Goal: Information Seeking & Learning: Learn about a topic

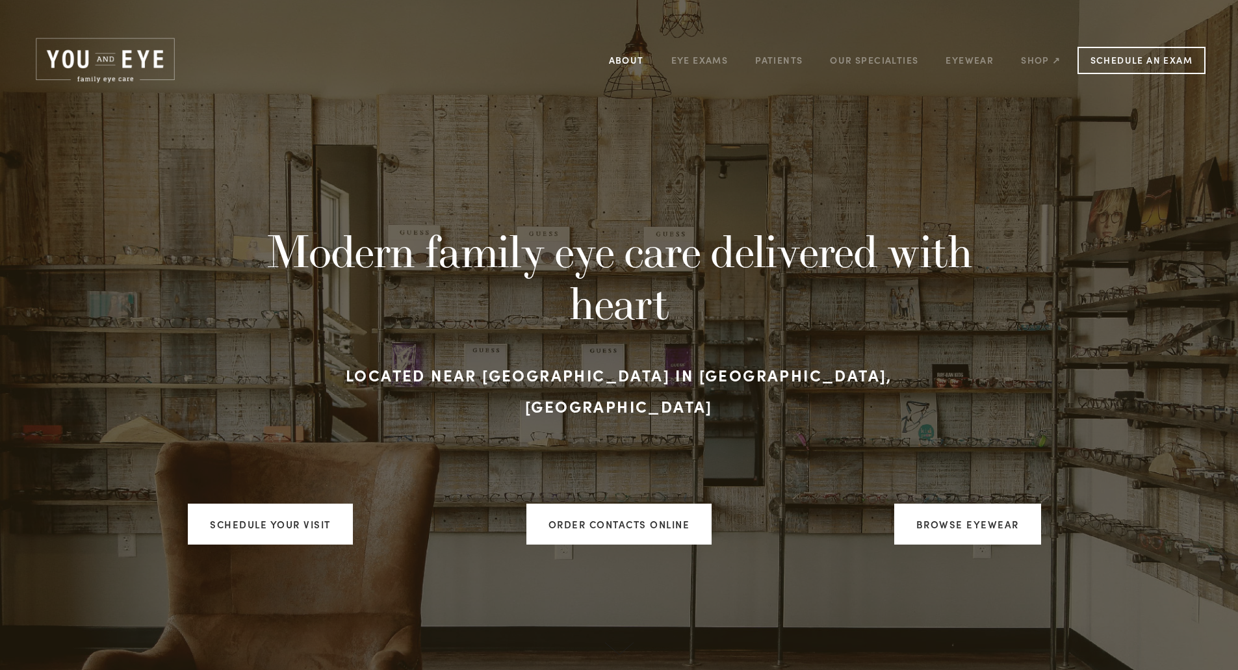
click at [636, 57] on link "About" at bounding box center [626, 60] width 35 height 20
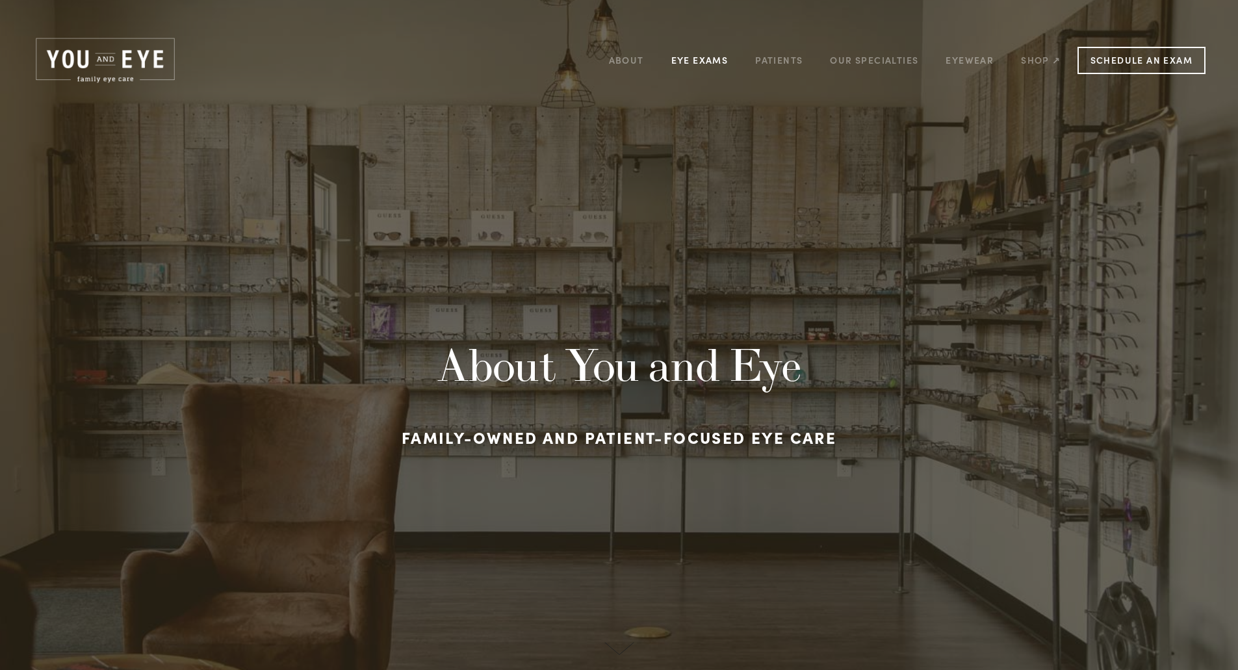
click at [708, 60] on link "Eye Exams" at bounding box center [699, 60] width 57 height 20
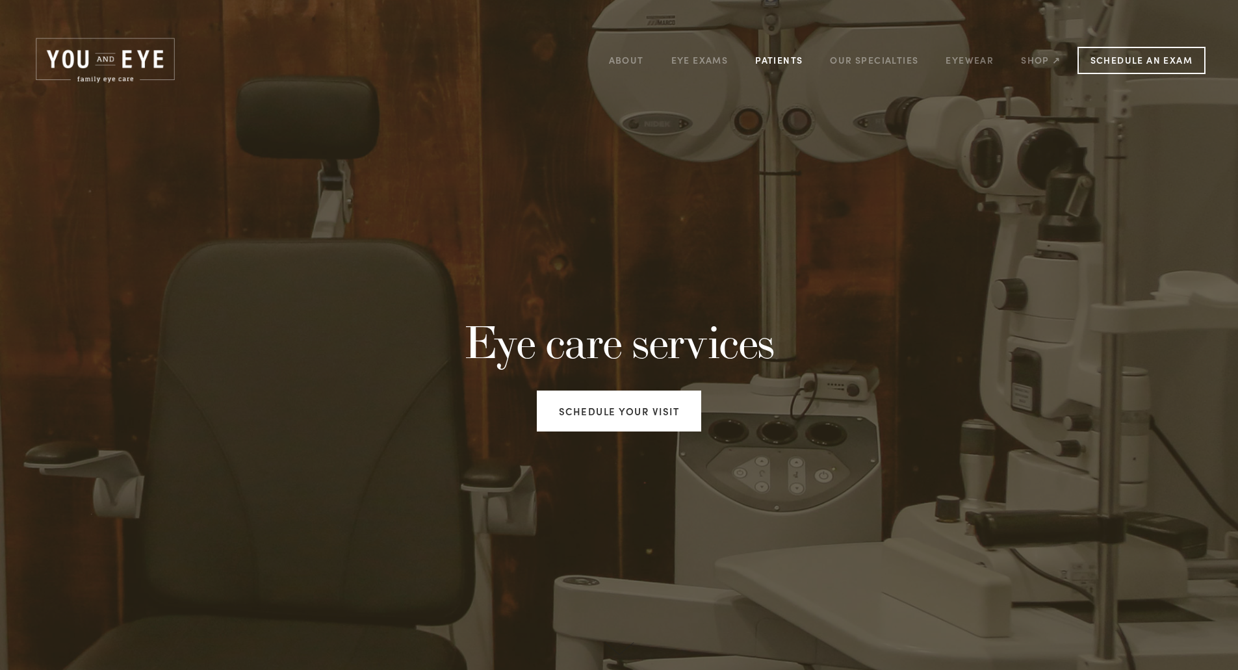
click at [780, 58] on link "Patients" at bounding box center [778, 60] width 47 height 20
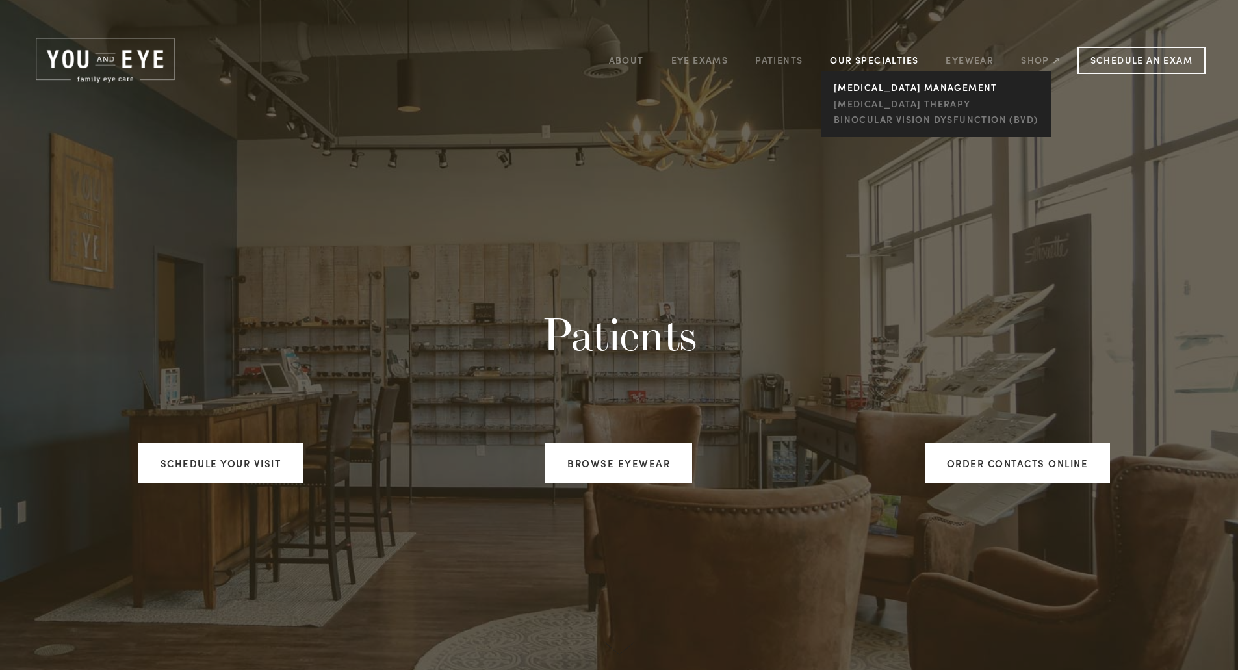
click at [912, 83] on link "[MEDICAL_DATA] management" at bounding box center [935, 88] width 211 height 16
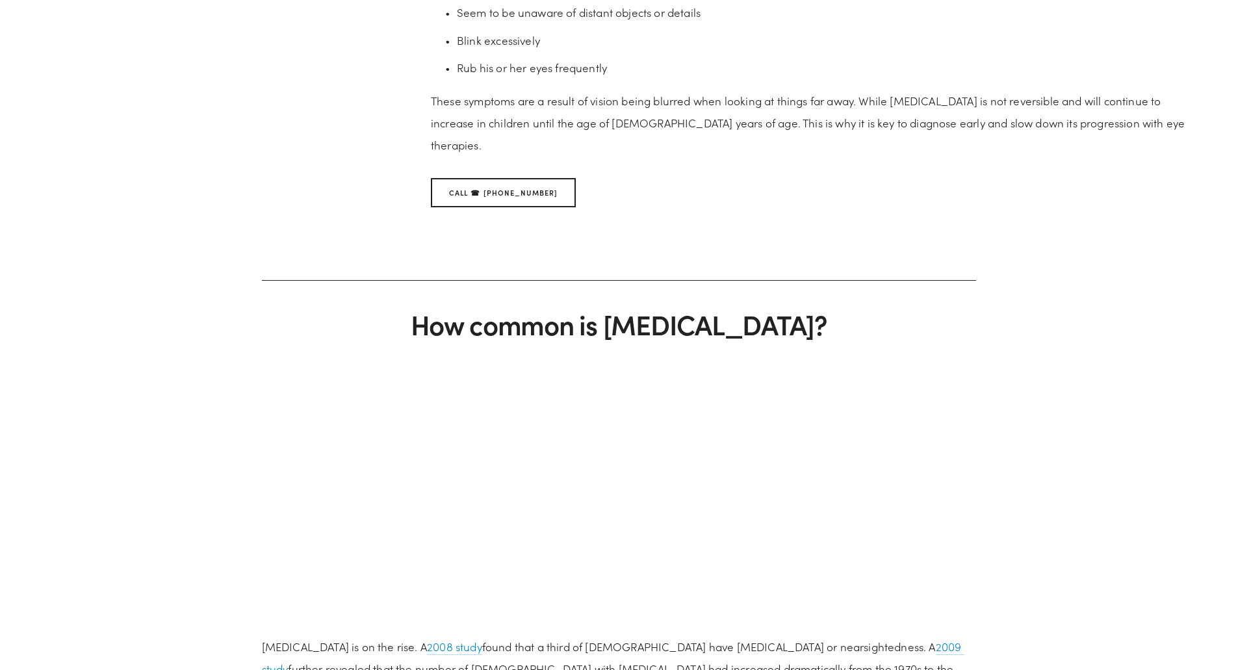
scroll to position [1234, 0]
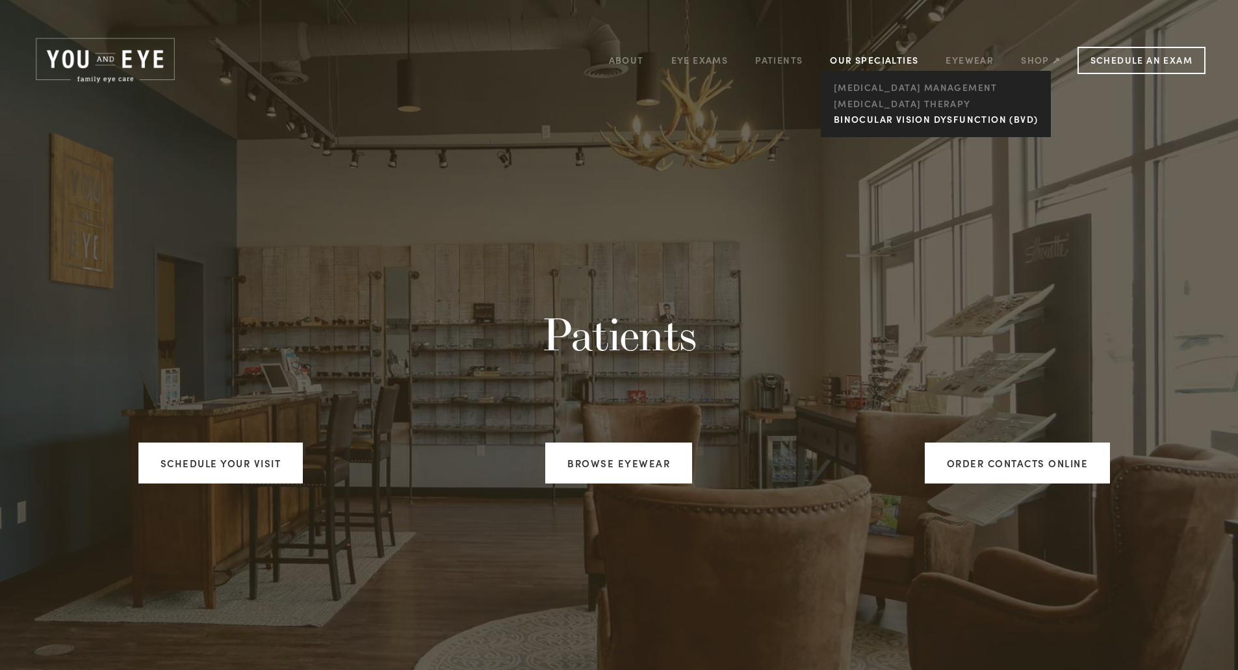
click at [900, 116] on link "Binocular Vision Dysfunction (BVD)" at bounding box center [935, 120] width 211 height 16
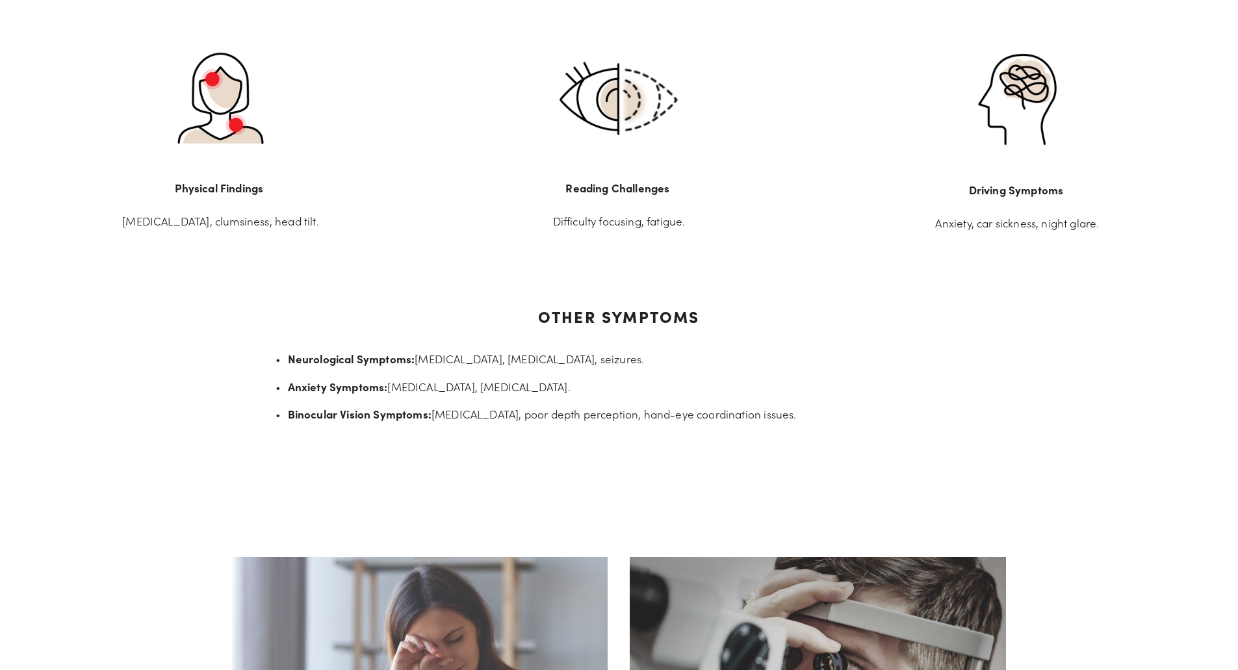
scroll to position [845, 0]
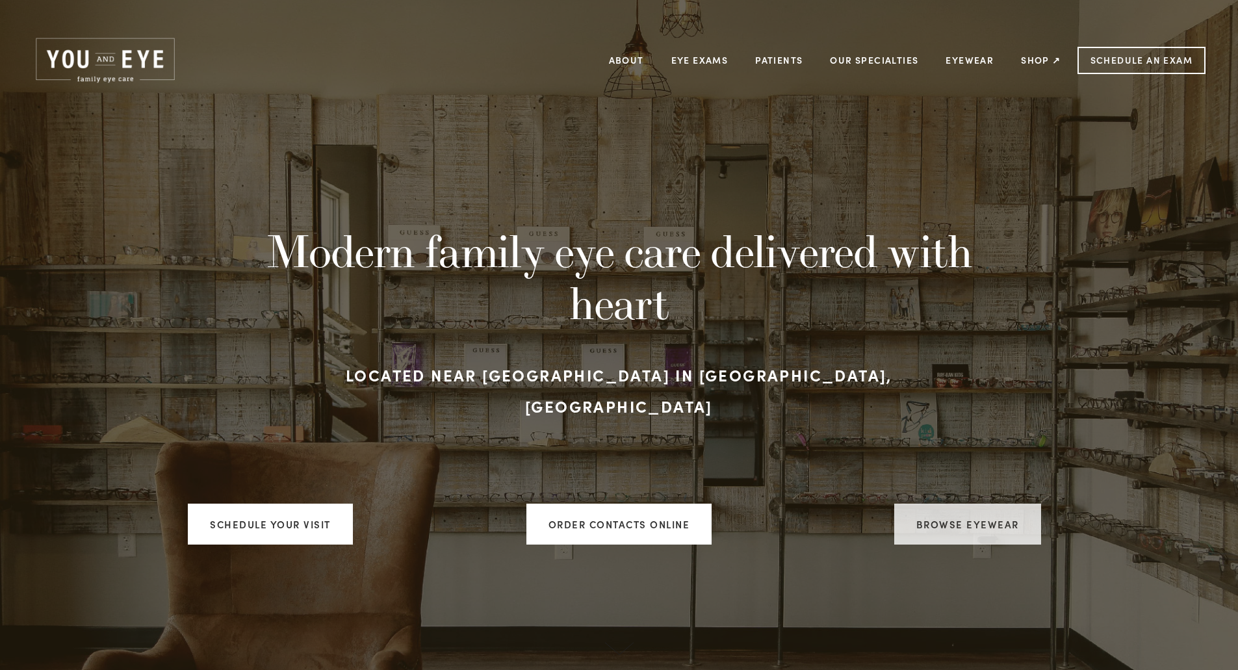
click at [974, 508] on link "Browse Eyewear" at bounding box center [967, 523] width 147 height 41
